Goal: Navigation & Orientation: Find specific page/section

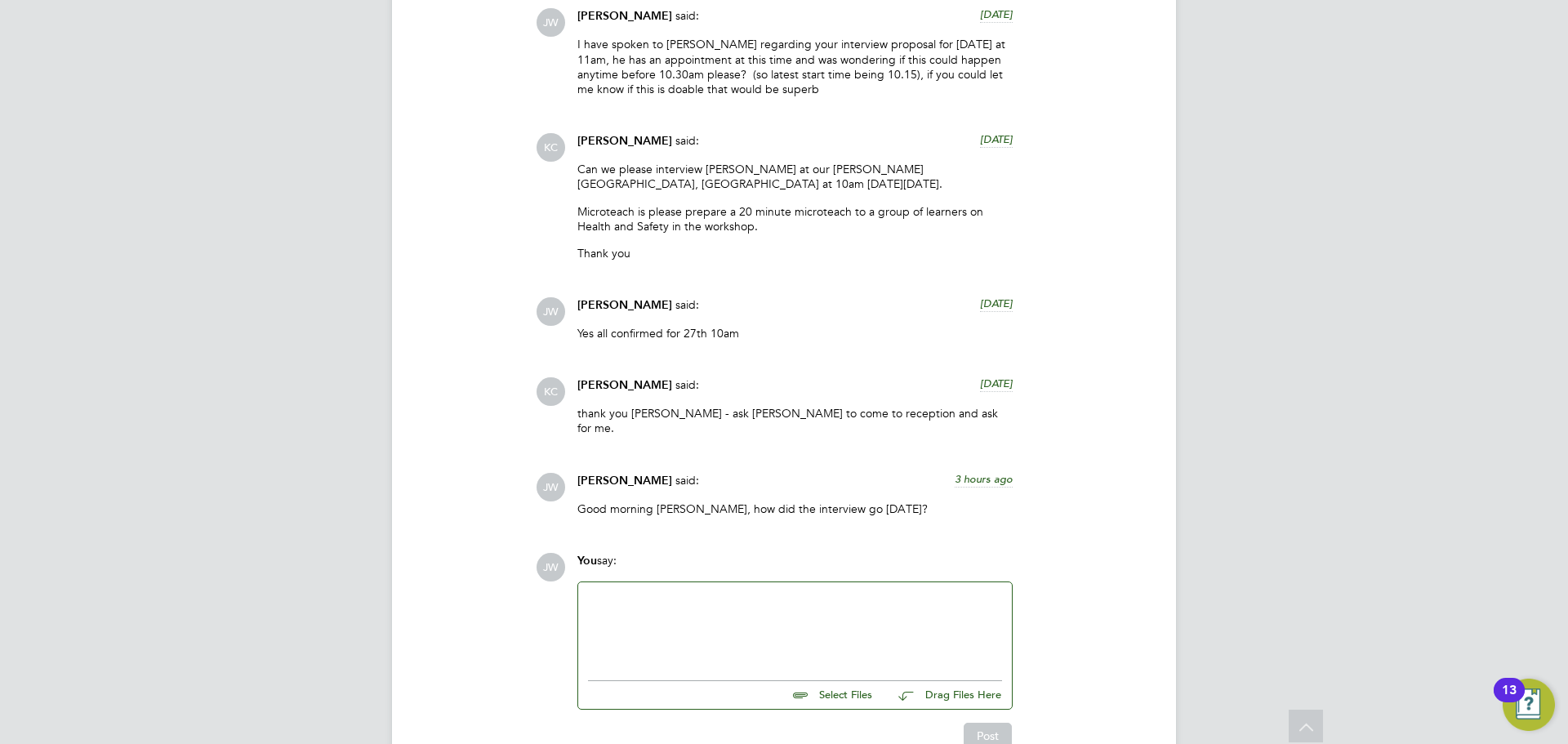
scroll to position [1842, 0]
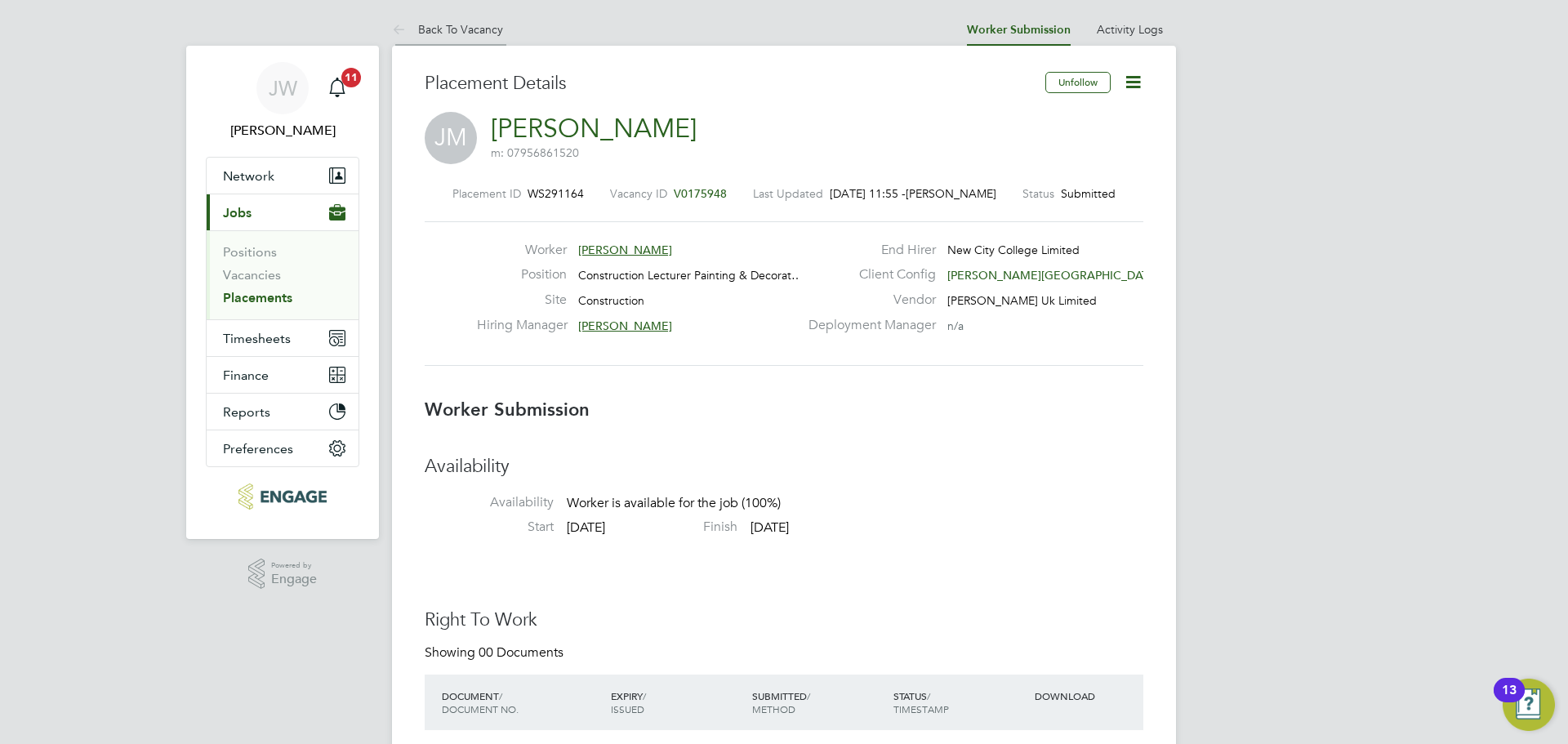
click at [463, 25] on link "Back To Vacancy" at bounding box center [448, 29] width 111 height 15
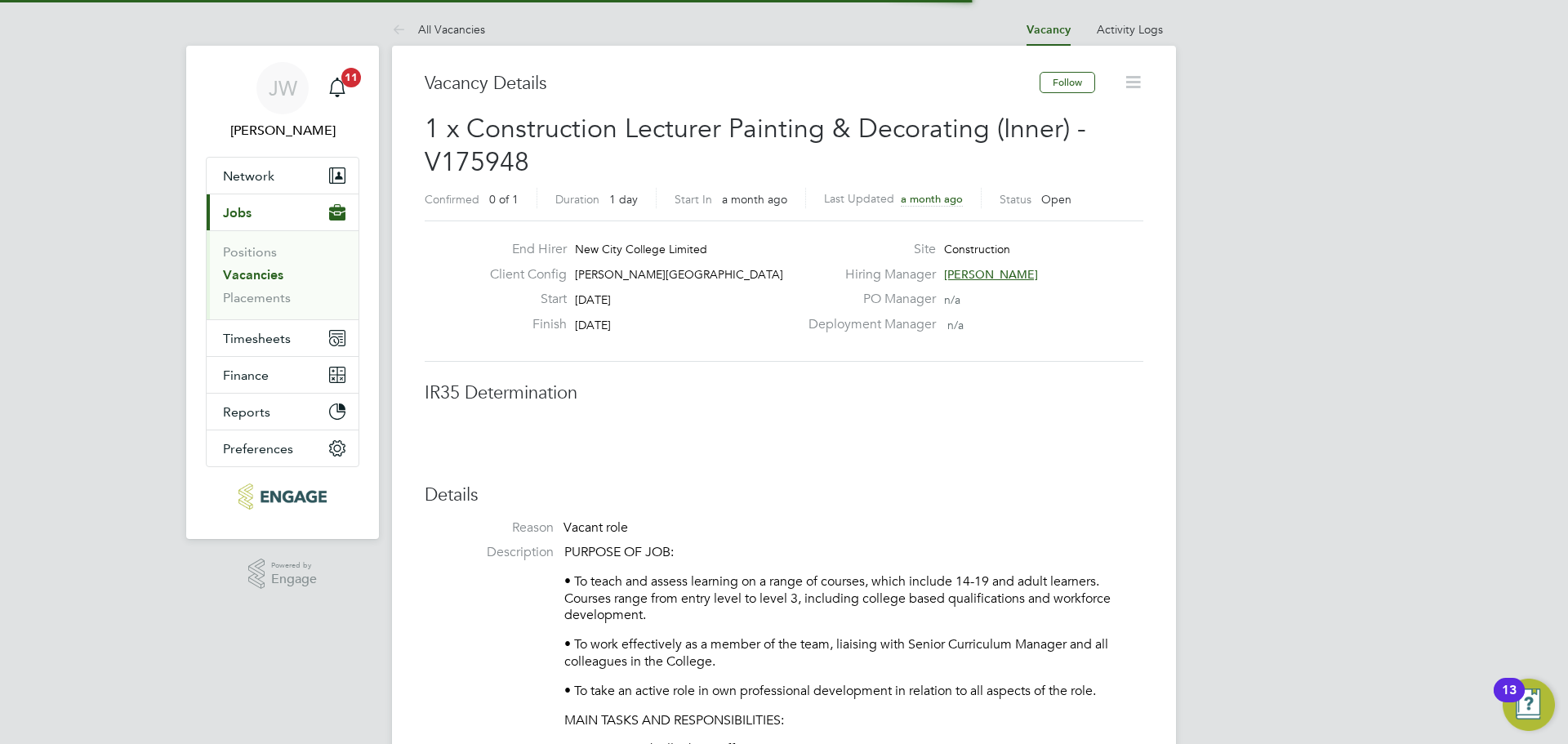
scroll to position [26, 322]
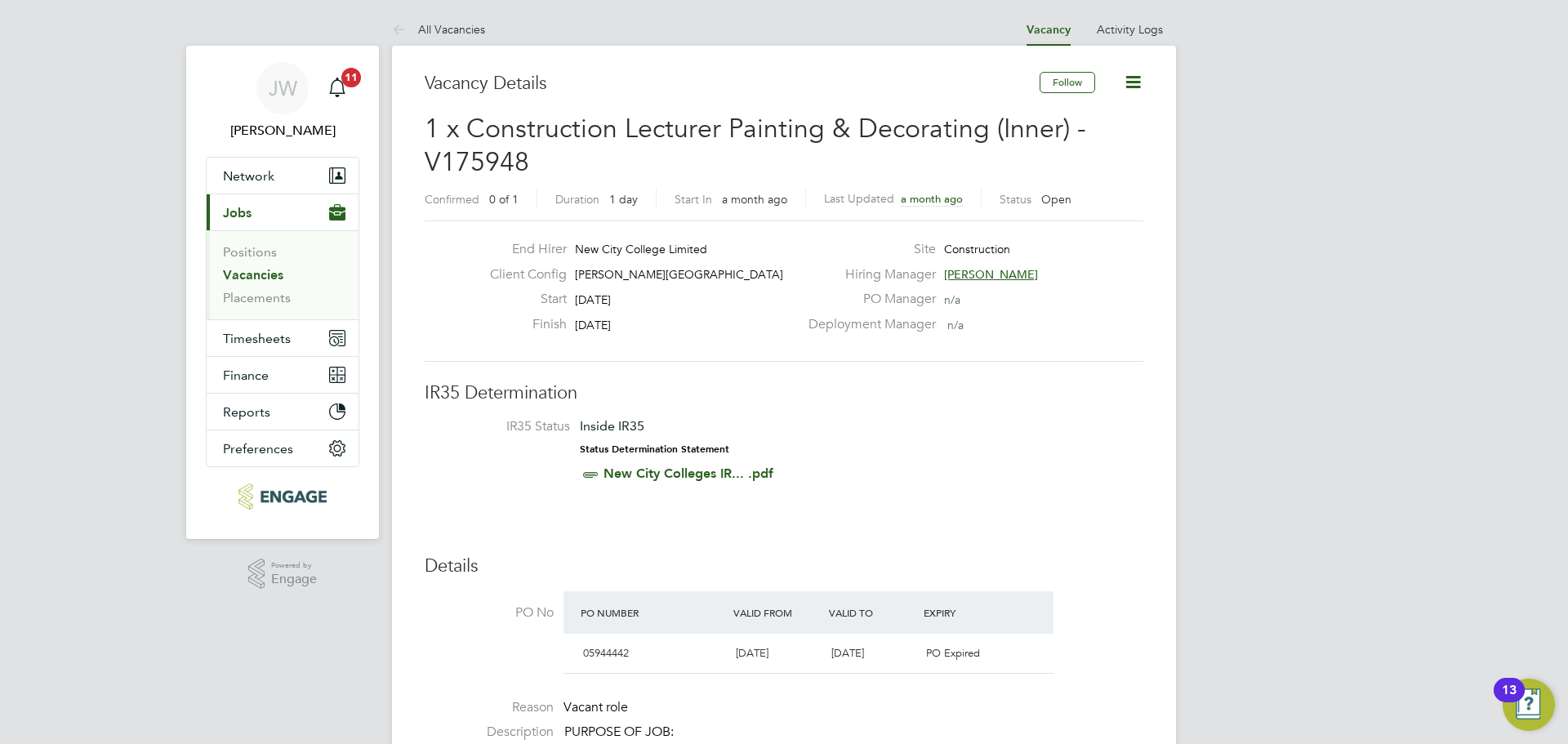
click at [253, 272] on link "Vacancies" at bounding box center [253, 275] width 61 height 16
